Goal: Find specific page/section: Find specific page/section

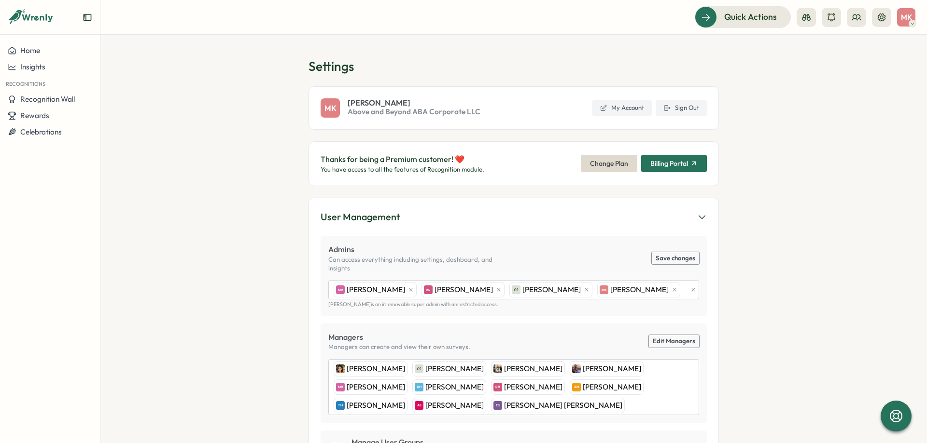
click at [682, 116] on div "MK Megan Kuehler Above and Beyond ABA Corporate LLC My Account Sign Out" at bounding box center [513, 107] width 410 height 43
click at [682, 111] on span "Sign Out" at bounding box center [687, 108] width 24 height 9
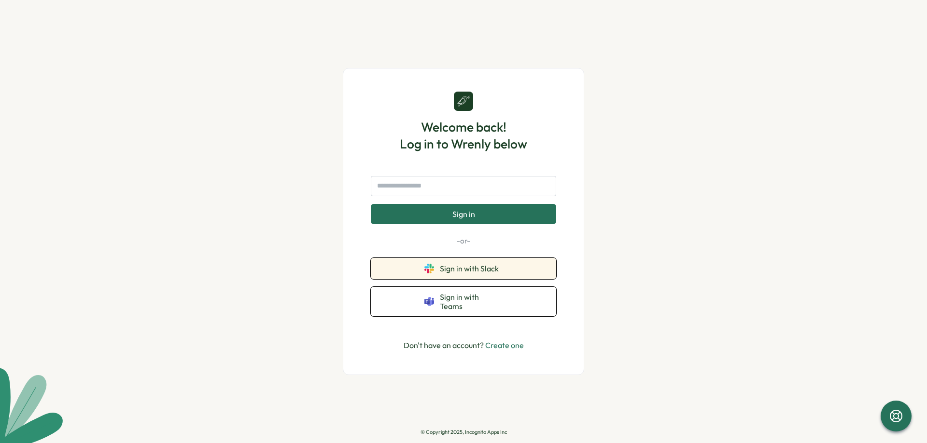
click at [467, 268] on button "Sign in with Slack" at bounding box center [463, 268] width 185 height 21
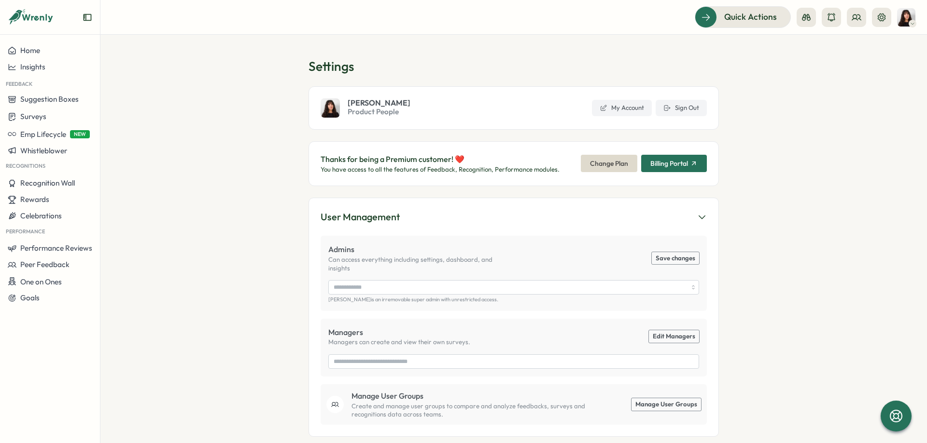
type input "**********"
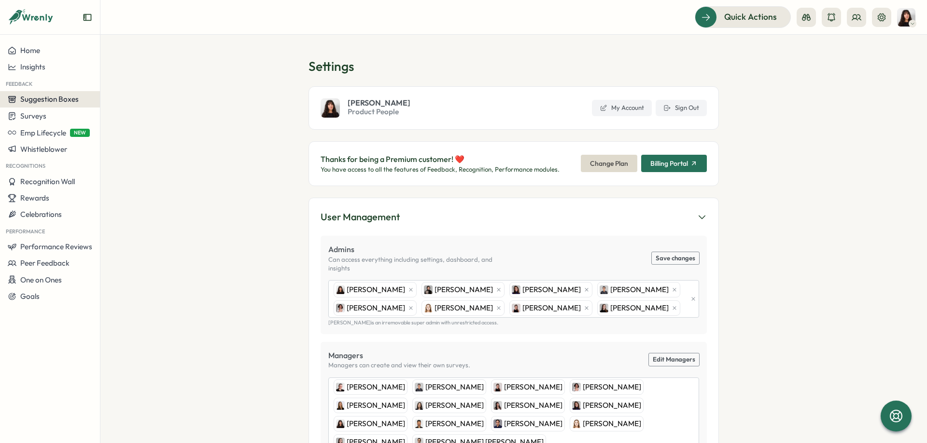
click at [82, 97] on div "Suggestion Boxes" at bounding box center [50, 99] width 84 height 9
click at [123, 90] on div "AMA Questions" at bounding box center [132, 81] width 69 height 18
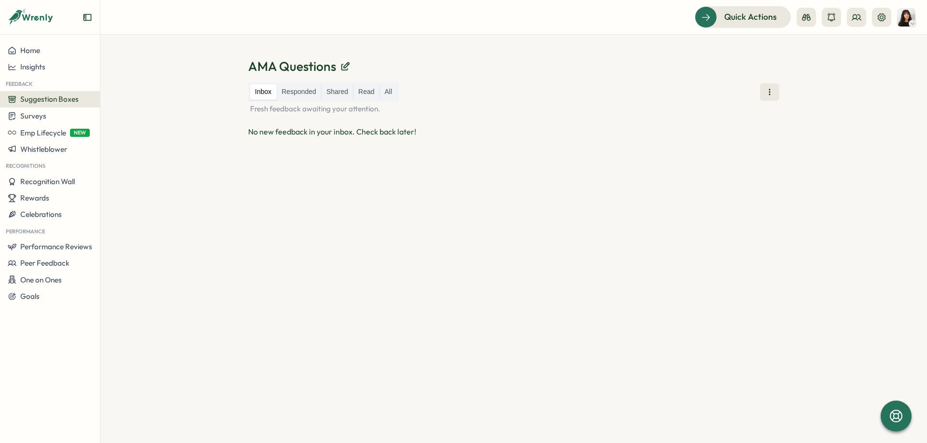
click at [705, 161] on div "Inbox Responded Shared Read All Fresh feedback awaiting your attention. No new …" at bounding box center [513, 252] width 531 height 338
click at [59, 99] on span "Suggestion Boxes" at bounding box center [49, 99] width 58 height 9
click at [113, 101] on div "Suggestion Box 💡" at bounding box center [133, 99] width 62 height 11
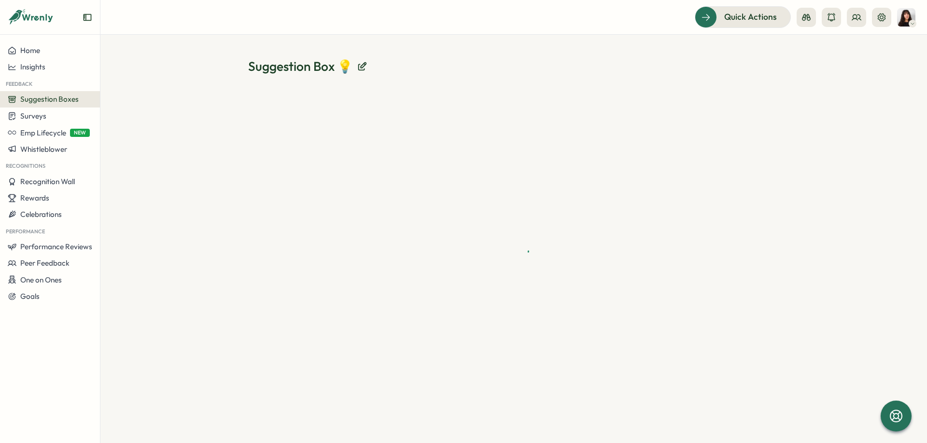
click at [64, 94] on button "Suggestion Boxes" at bounding box center [50, 99] width 100 height 16
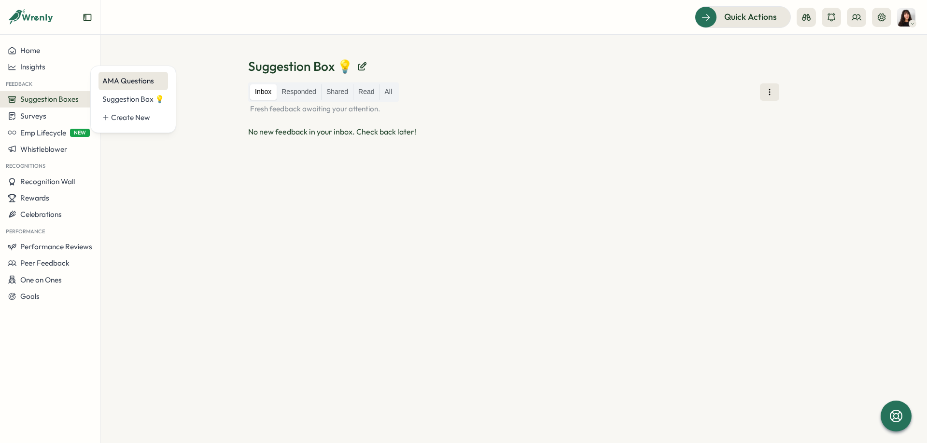
click at [124, 87] on div "AMA Questions" at bounding box center [132, 81] width 69 height 18
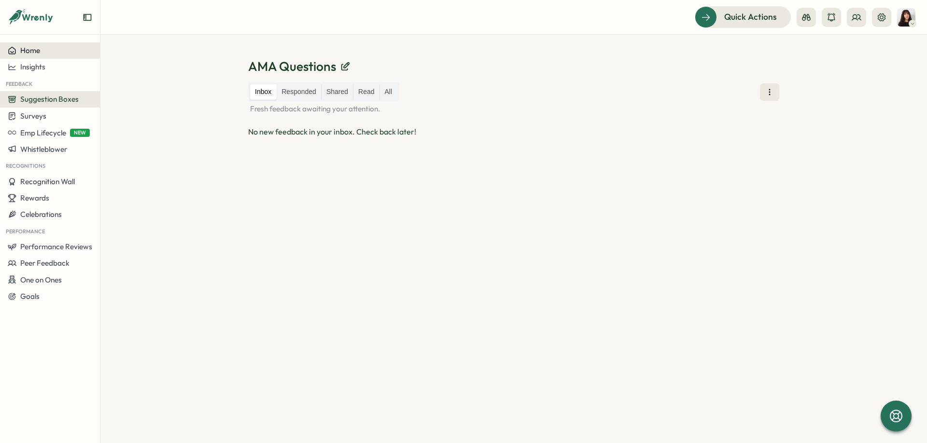
click at [51, 52] on div "Home" at bounding box center [50, 50] width 84 height 9
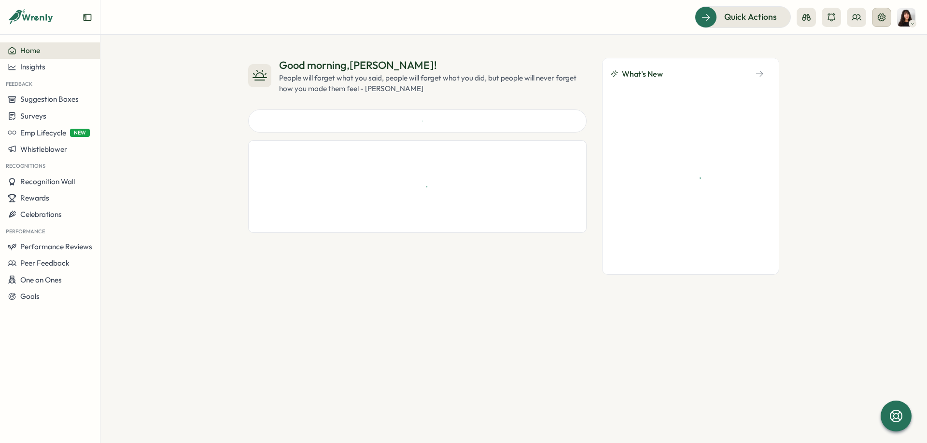
click at [881, 19] on icon at bounding box center [881, 18] width 10 height 10
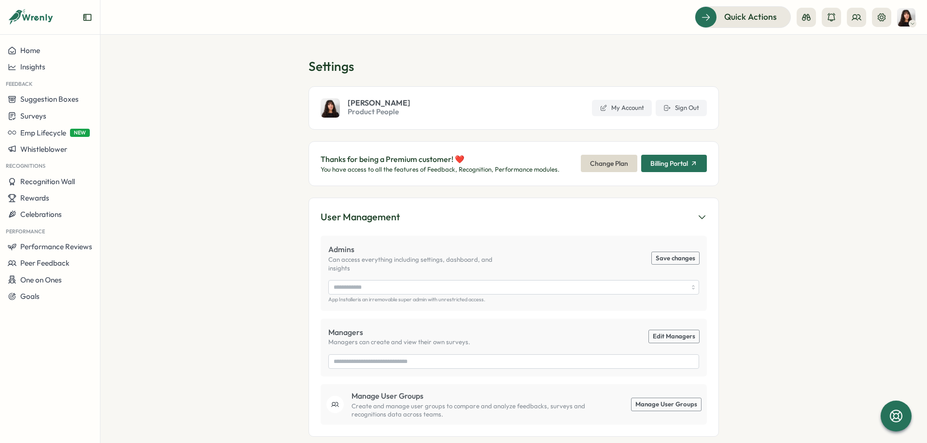
type input "**********"
click at [55, 69] on div "Insights" at bounding box center [50, 67] width 84 height 9
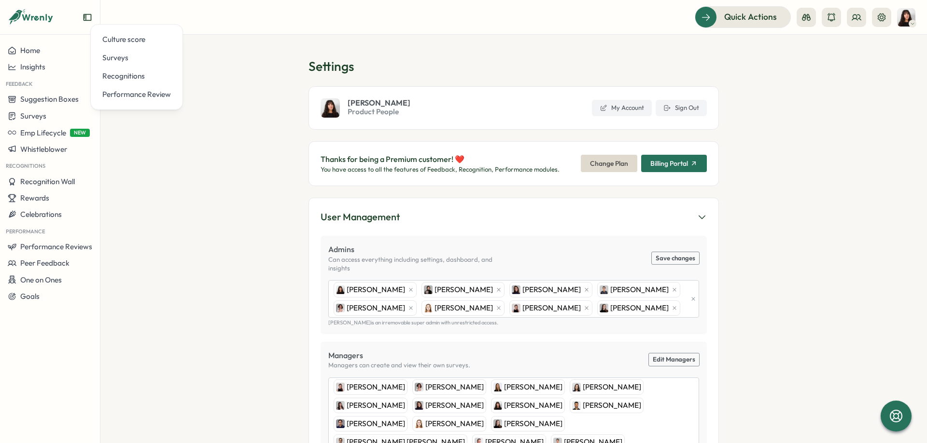
click at [226, 60] on section "Settings Kelly Rosa Product People My Account Sign Out Thanks for being a Premi…" at bounding box center [513, 239] width 826 height 409
click at [222, 191] on section "Settings Kelly Rosa Product People My Account Sign Out Thanks for being a Premi…" at bounding box center [513, 239] width 826 height 409
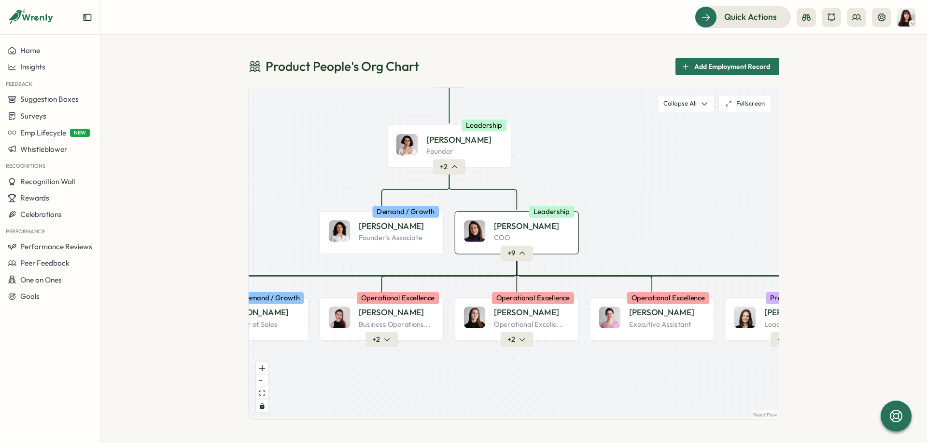
click at [487, 236] on div "[PERSON_NAME] COO" at bounding box center [517, 232] width 106 height 23
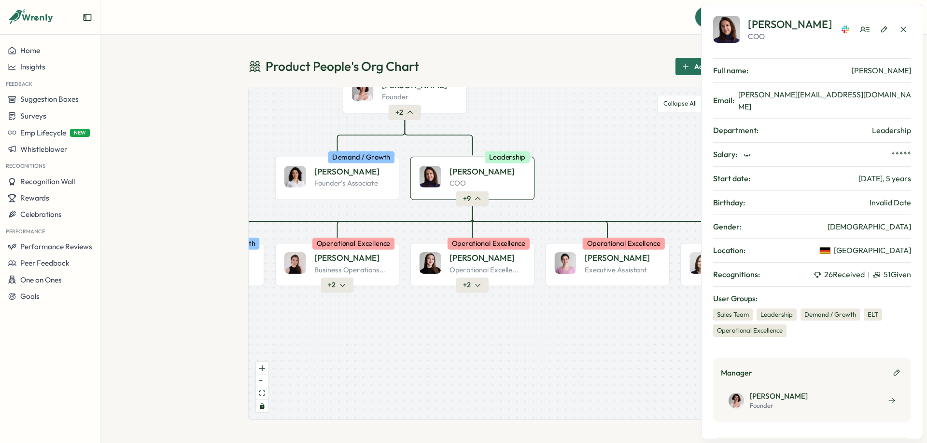
drag, startPoint x: 584, startPoint y: 162, endPoint x: 561, endPoint y: 139, distance: 32.4
click at [561, 139] on div "Product People Company + 1 [PERSON_NAME] Founder Leadership + 2 [PERSON_NAME] F…" at bounding box center [514, 253] width 530 height 333
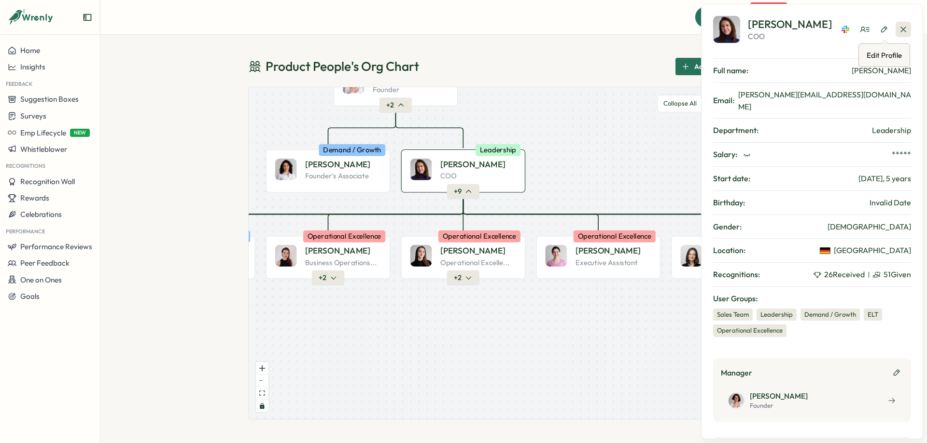
click at [898, 27] on button "button" at bounding box center [902, 29] width 15 height 15
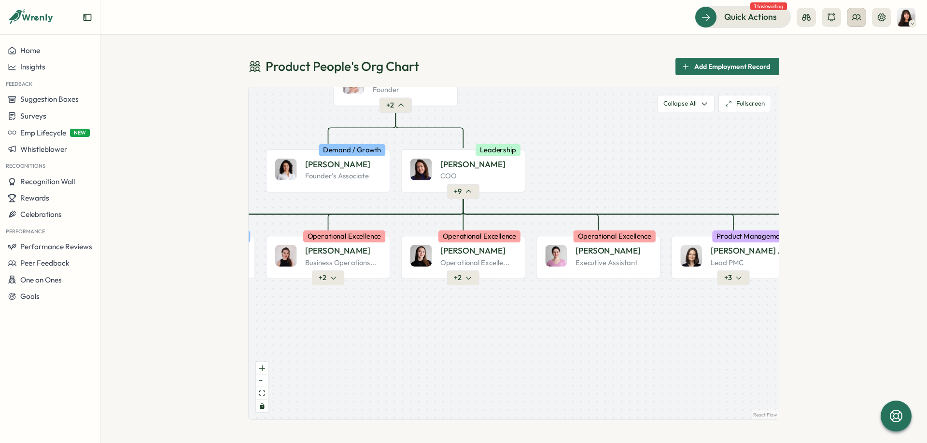
click at [849, 18] on button at bounding box center [855, 17] width 19 height 19
click at [860, 44] on div "Org Members" at bounding box center [856, 47] width 61 height 11
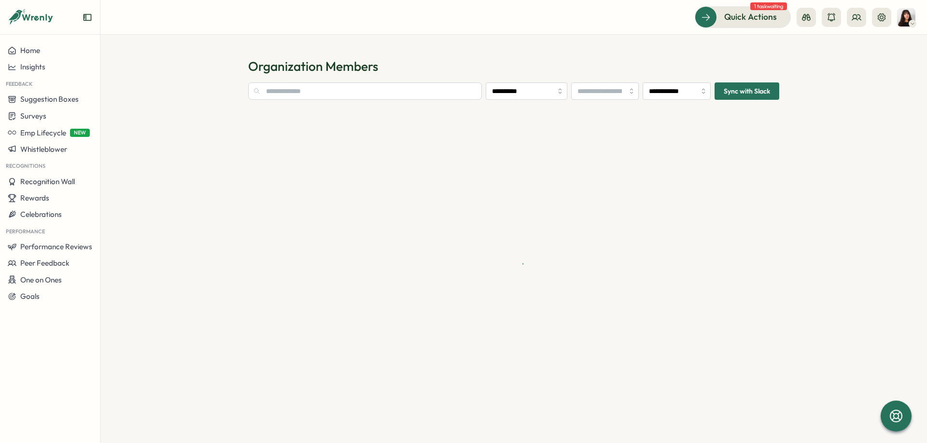
type input "**********"
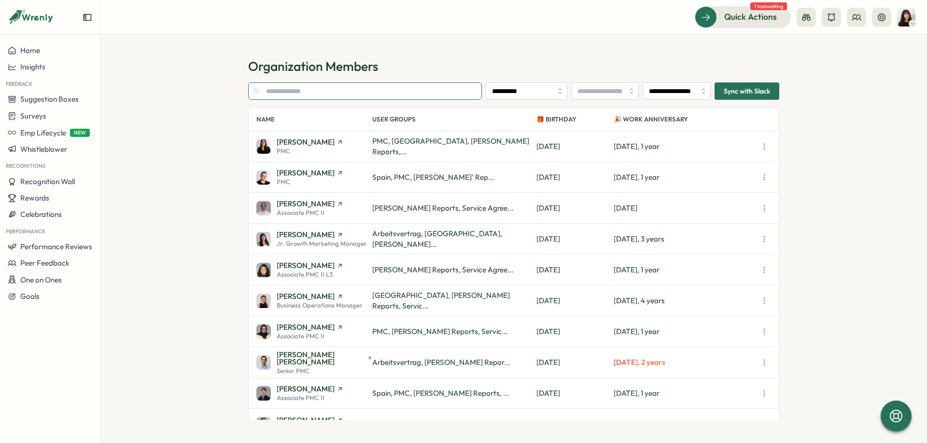
click at [301, 92] on input "text" at bounding box center [365, 91] width 234 height 17
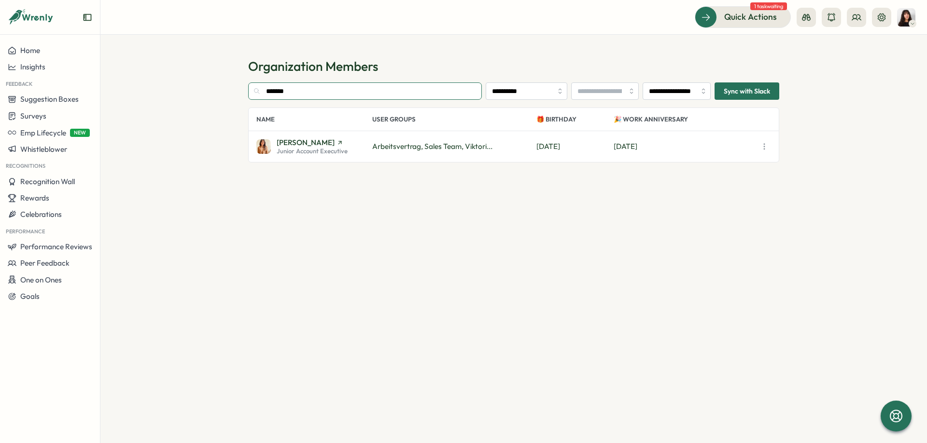
drag, startPoint x: 293, startPoint y: 86, endPoint x: 221, endPoint y: 85, distance: 71.9
click at [248, 85] on input "*******" at bounding box center [365, 91] width 234 height 17
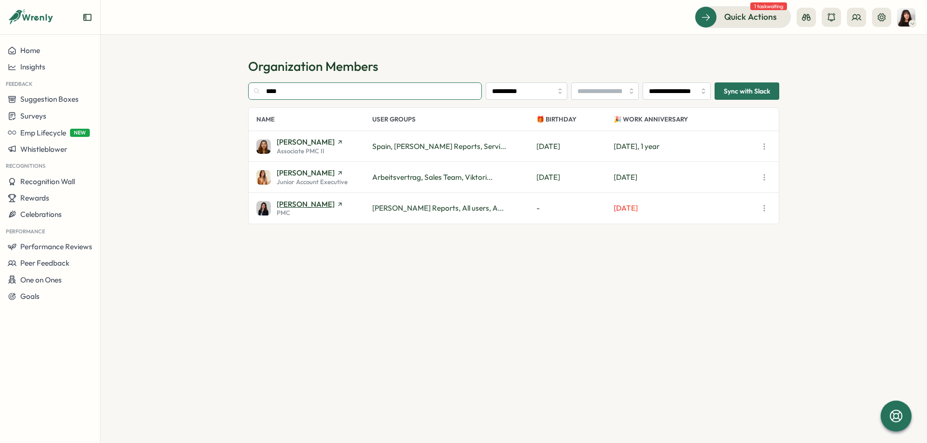
type input "****"
click at [299, 207] on span "[PERSON_NAME]" at bounding box center [306, 204] width 58 height 7
